Goal: Communication & Community: Answer question/provide support

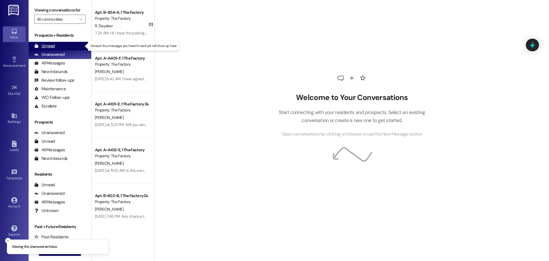
click at [43, 44] on div "Unread" at bounding box center [44, 46] width 21 height 6
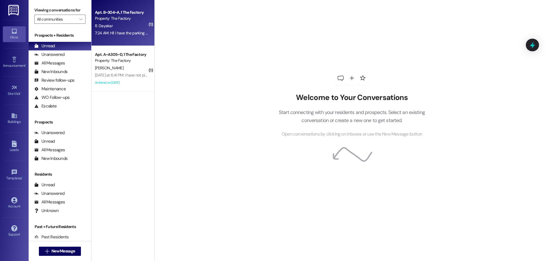
click at [128, 29] on div "7:24 AM: Hi! I have the parking pass but my car got booted :/ who do I contact …" at bounding box center [121, 32] width 54 height 7
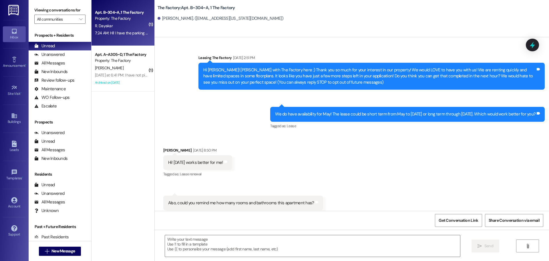
scroll to position [8238, 0]
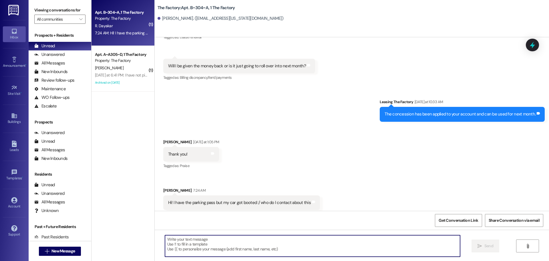
click at [168, 241] on textarea at bounding box center [312, 245] width 295 height 21
type textarea "Did you come get a new permit for this year?"
click at [486, 245] on span "Send" at bounding box center [489, 246] width 9 height 6
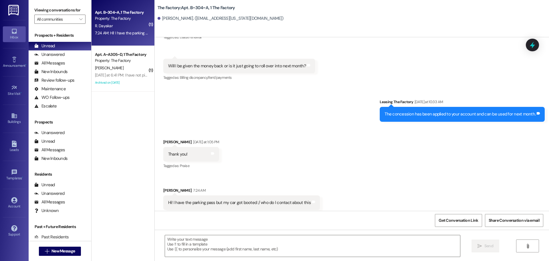
scroll to position [8238, 0]
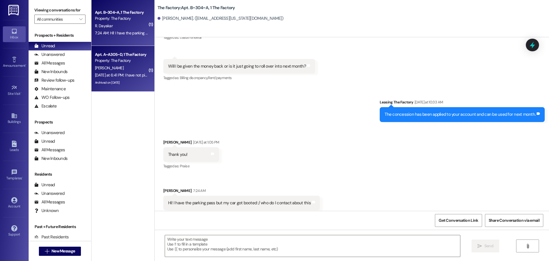
click at [107, 72] on div "[DATE] at 6:41 PM: I have not picked up my parking pass. Can I come pick it up …" at bounding box center [121, 75] width 54 height 7
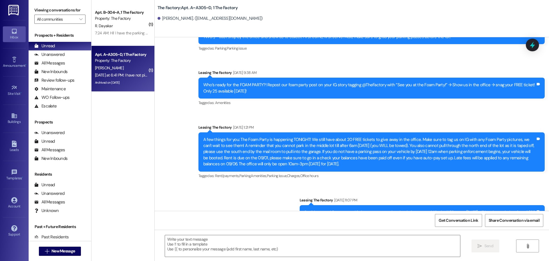
scroll to position [4744, 0]
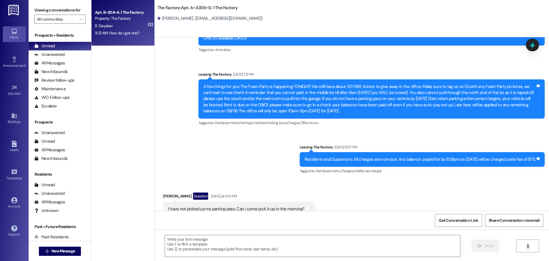
click at [112, 21] on div "Property: The Factory" at bounding box center [121, 18] width 53 height 6
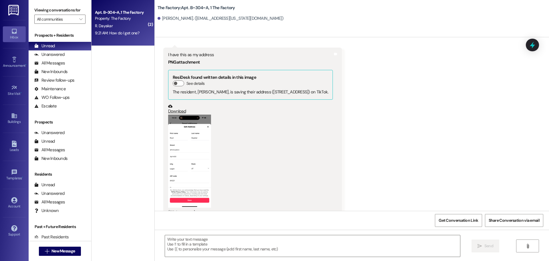
scroll to position [8366, 0]
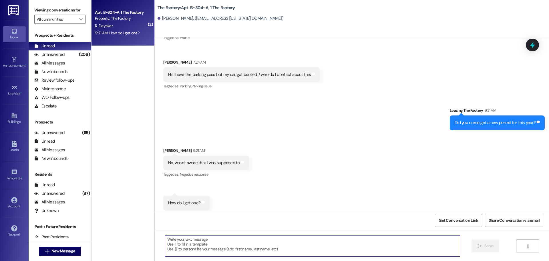
click at [183, 241] on textarea at bounding box center [312, 245] width 295 height 21
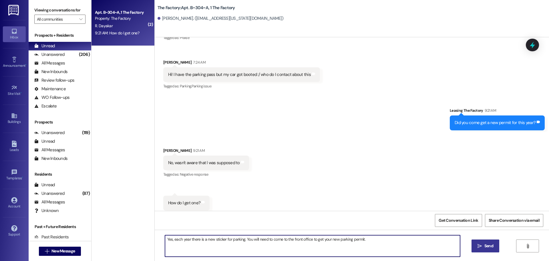
type textarea "Yes, each year there is a new sticker for parking. You will need to come to the…"
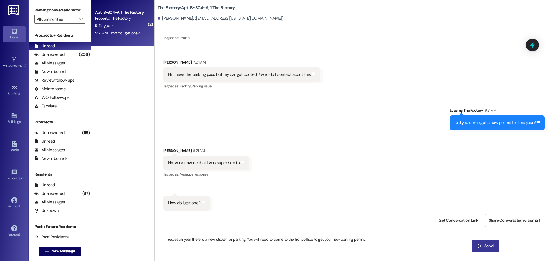
click at [485, 247] on span "Send" at bounding box center [489, 246] width 9 height 6
